Goal: Use online tool/utility

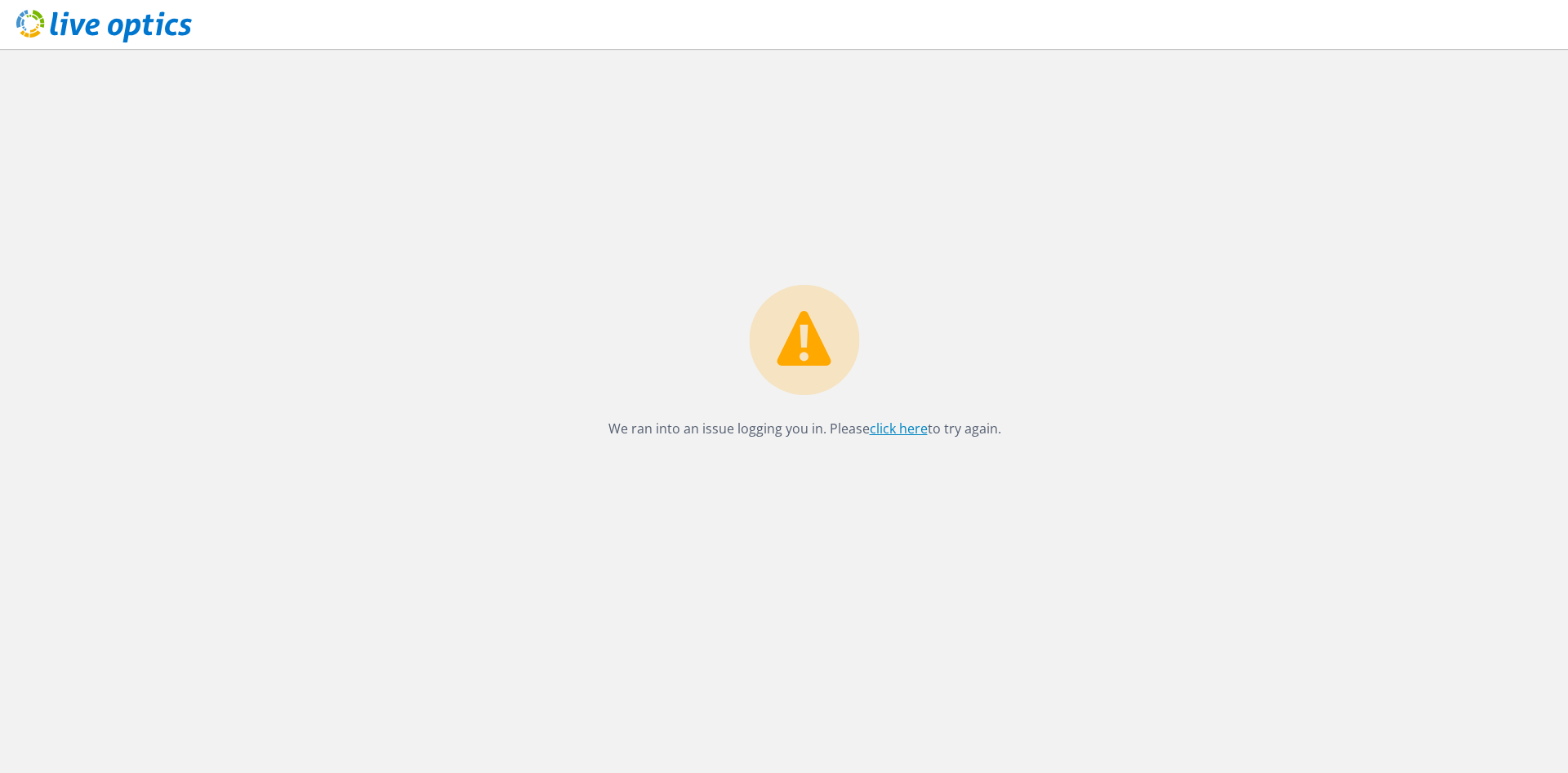
click at [908, 430] on link "click here" at bounding box center [899, 429] width 58 height 18
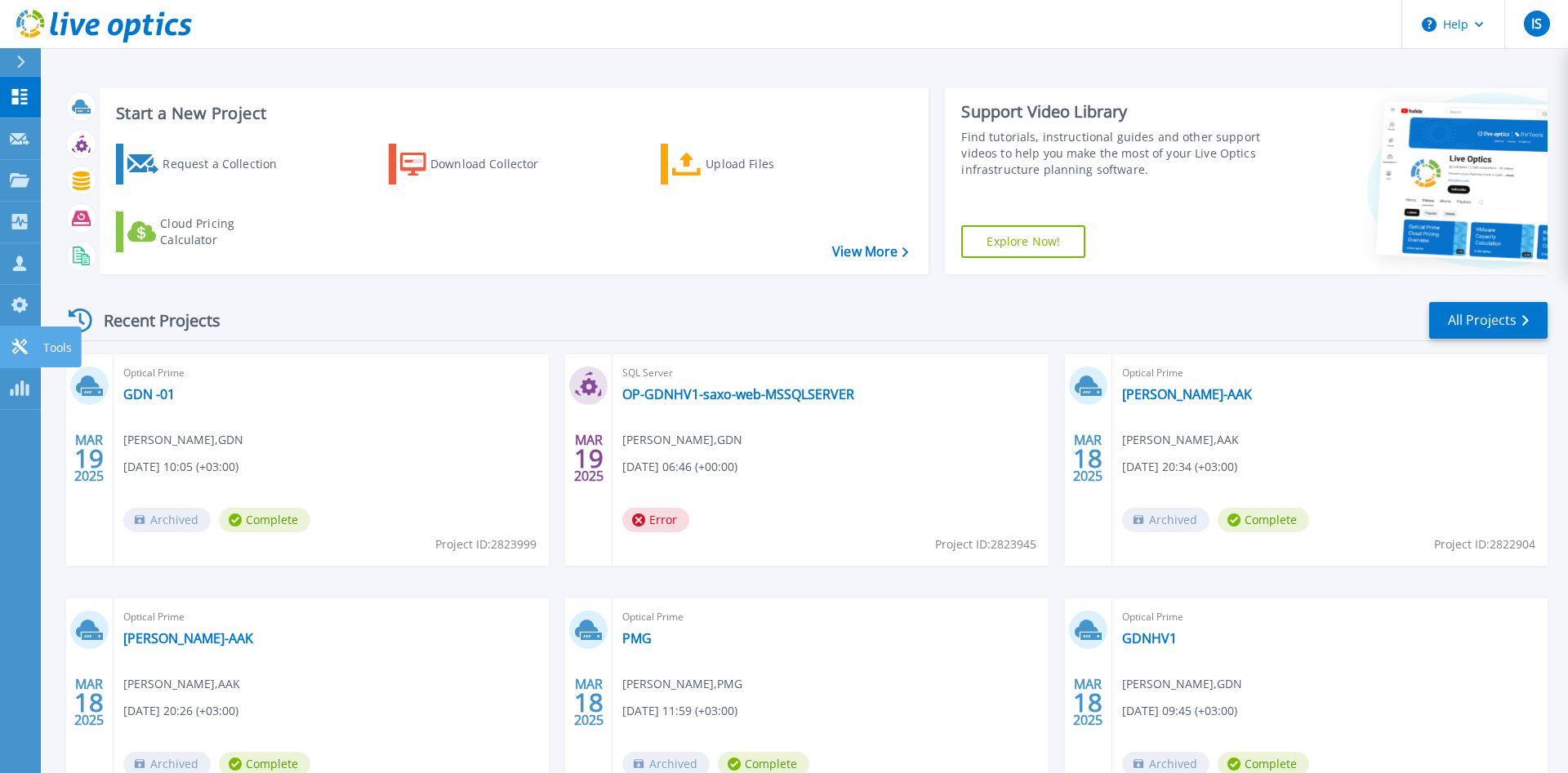
click at [27, 341] on icon at bounding box center [20, 346] width 20 height 15
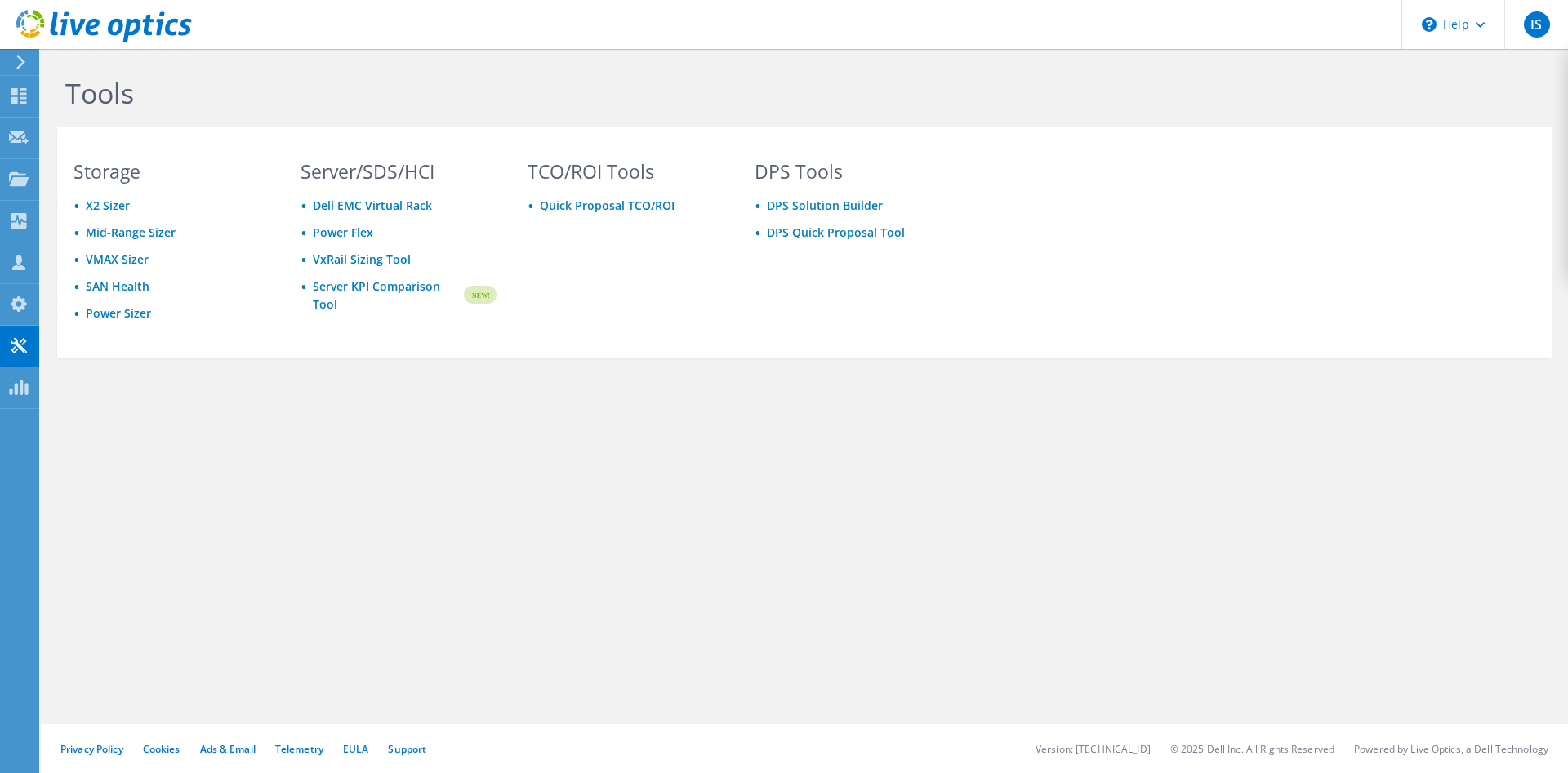
click at [145, 237] on link "Mid-Range Sizer" at bounding box center [131, 232] width 90 height 15
